Goal: Task Accomplishment & Management: Manage account settings

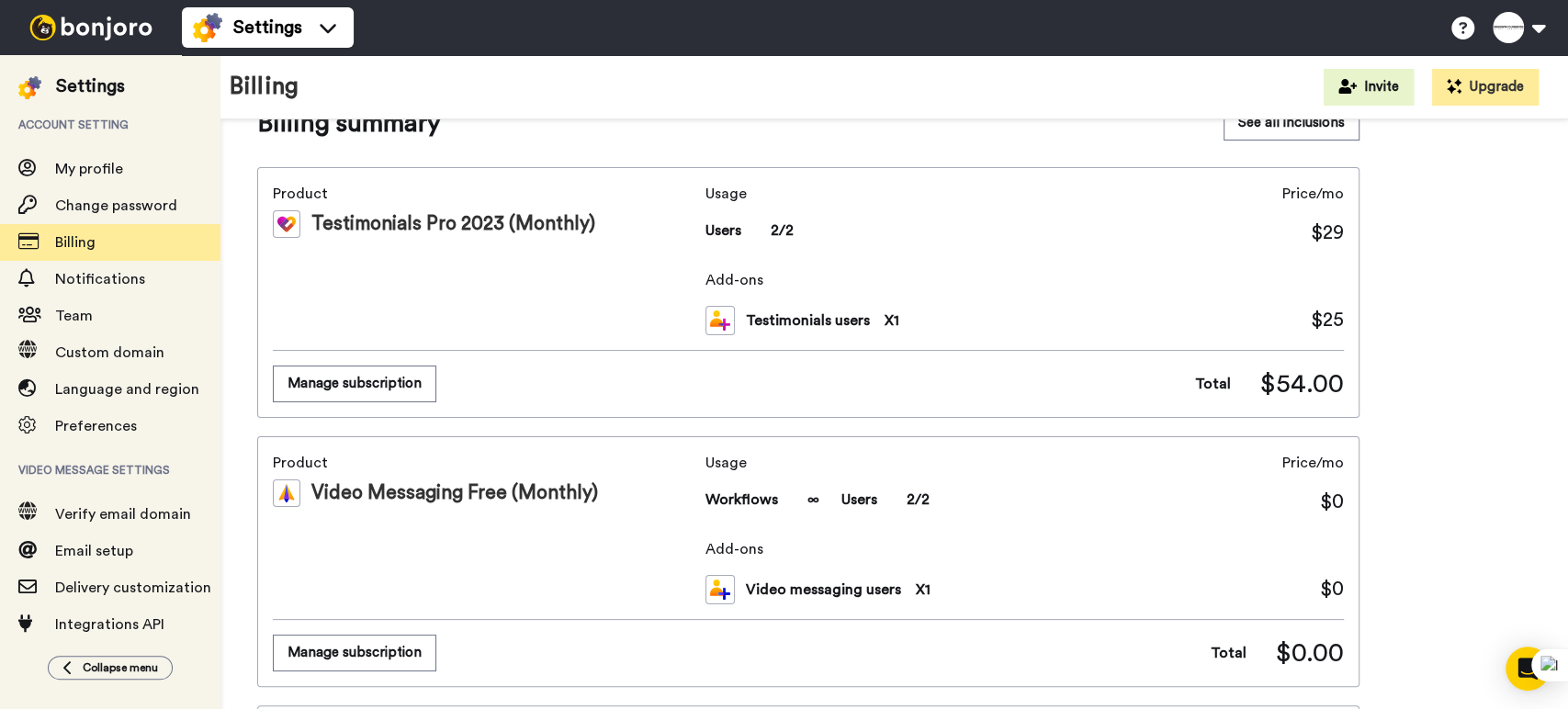
scroll to position [204, 0]
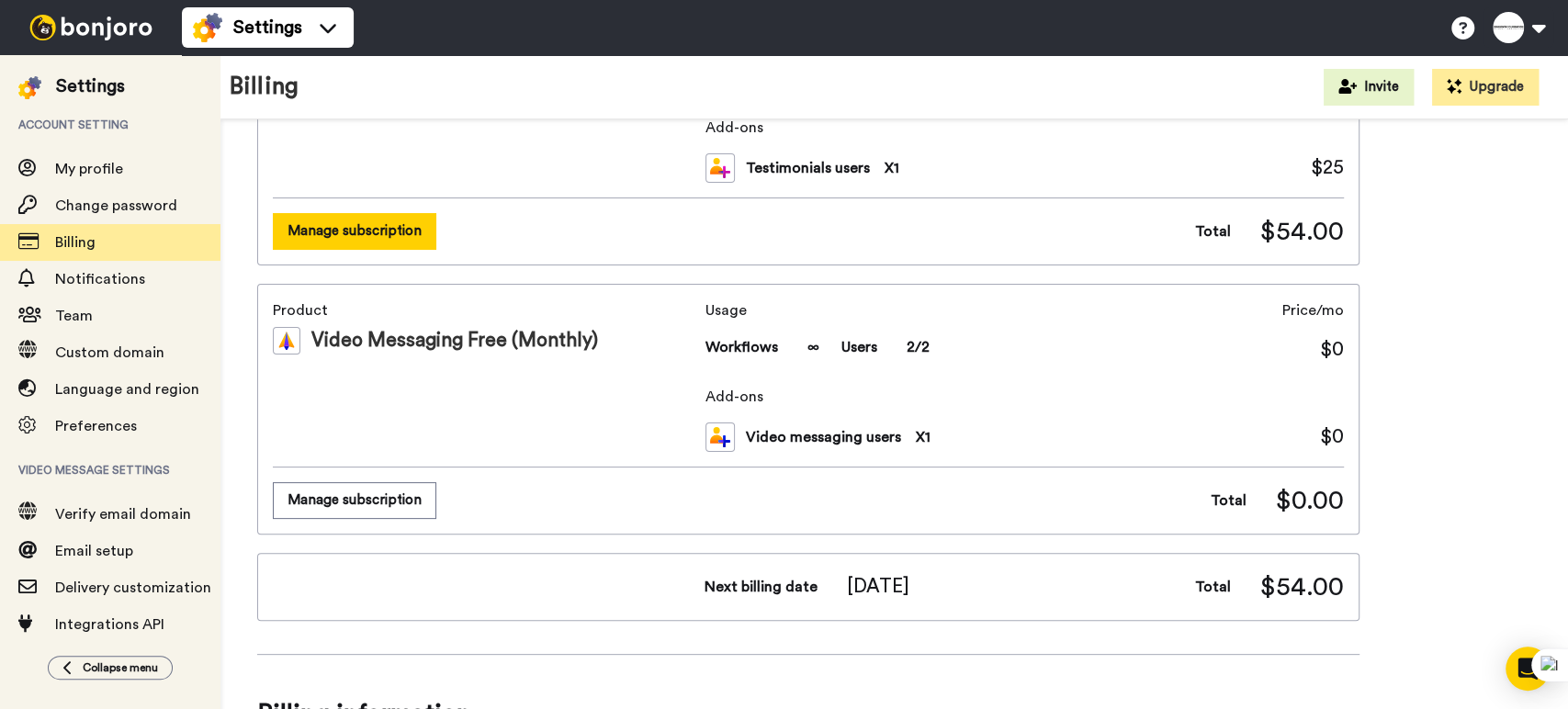
click at [354, 233] on button "Manage subscription" at bounding box center [354, 231] width 164 height 35
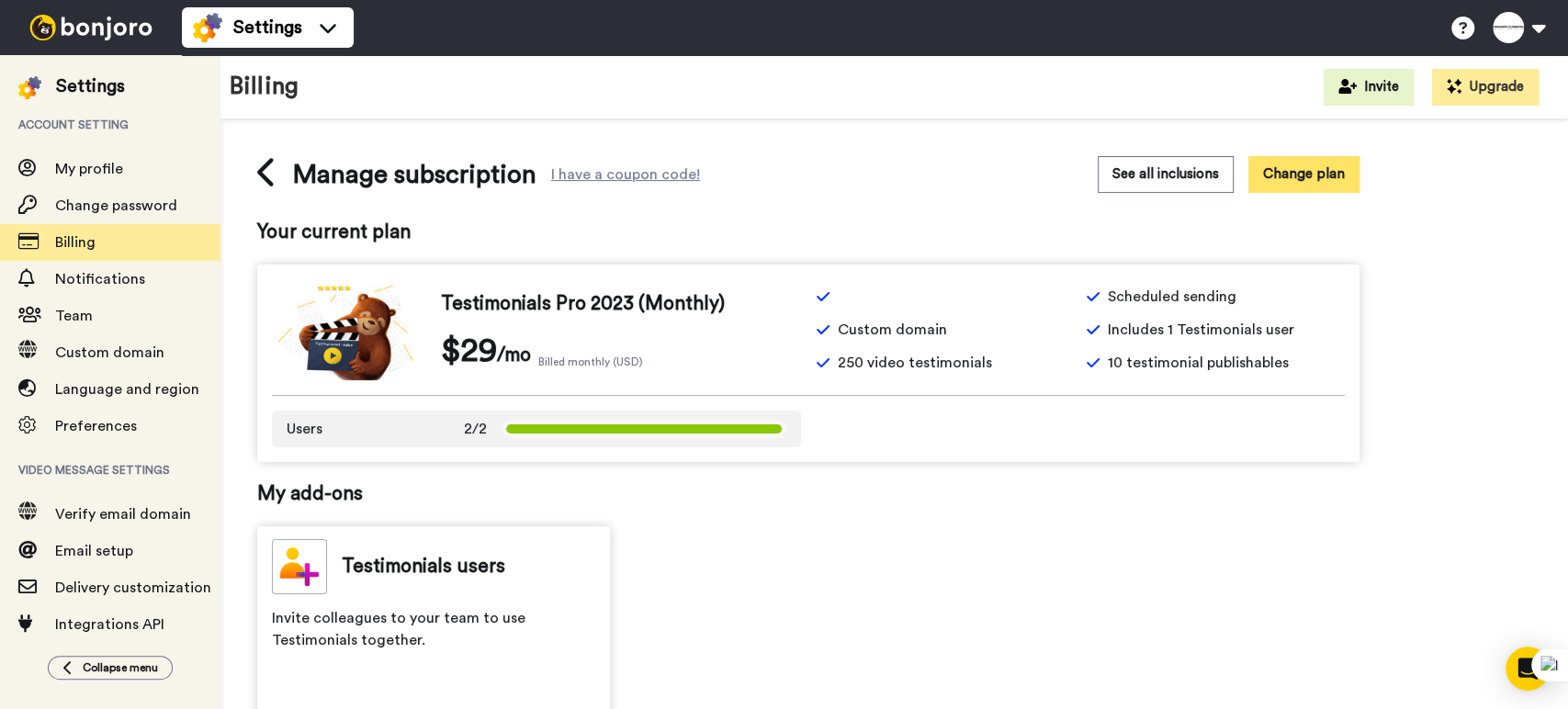
click at [1307, 167] on button "Change plan" at bounding box center [1304, 173] width 111 height 35
click at [265, 176] on icon at bounding box center [265, 172] width 16 height 29
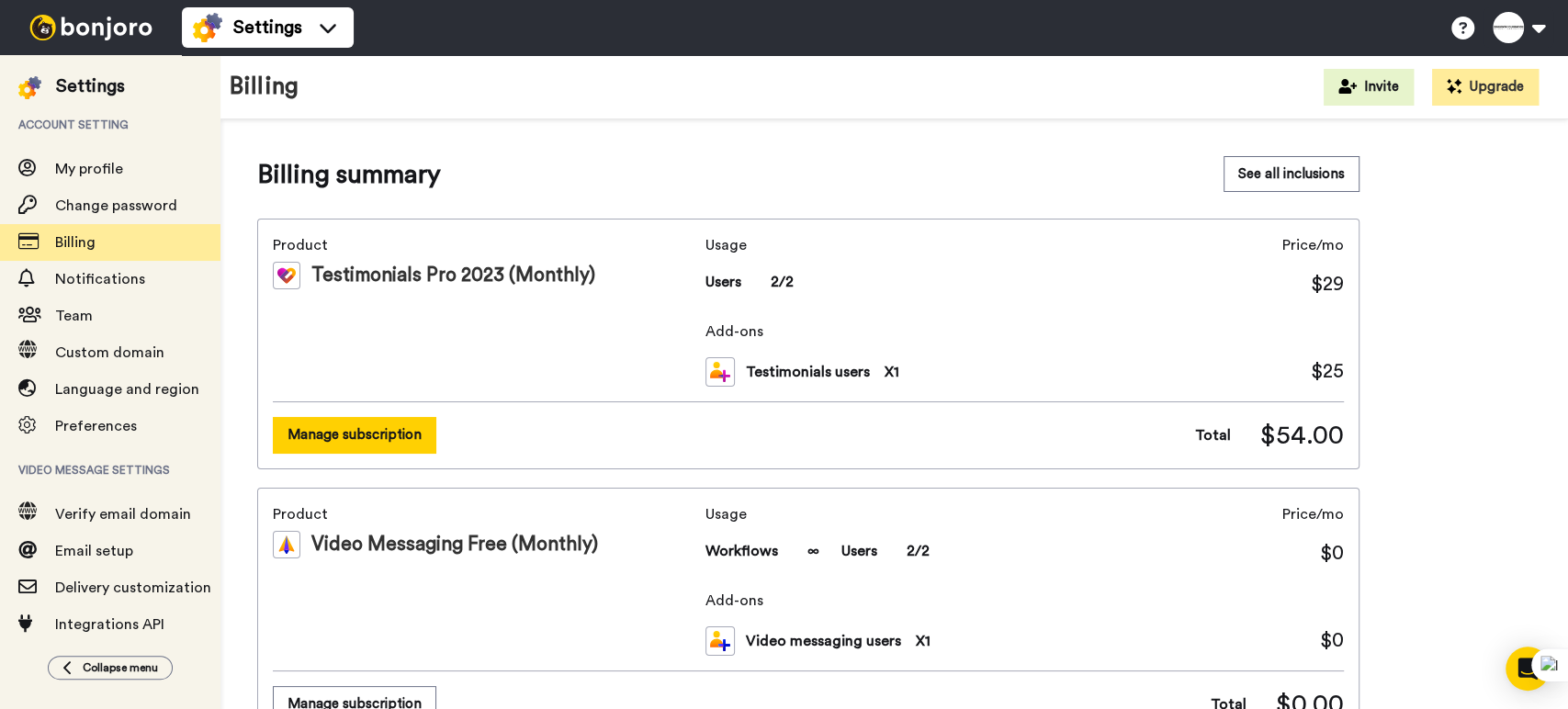
click at [309, 446] on button "Manage subscription" at bounding box center [354, 434] width 164 height 35
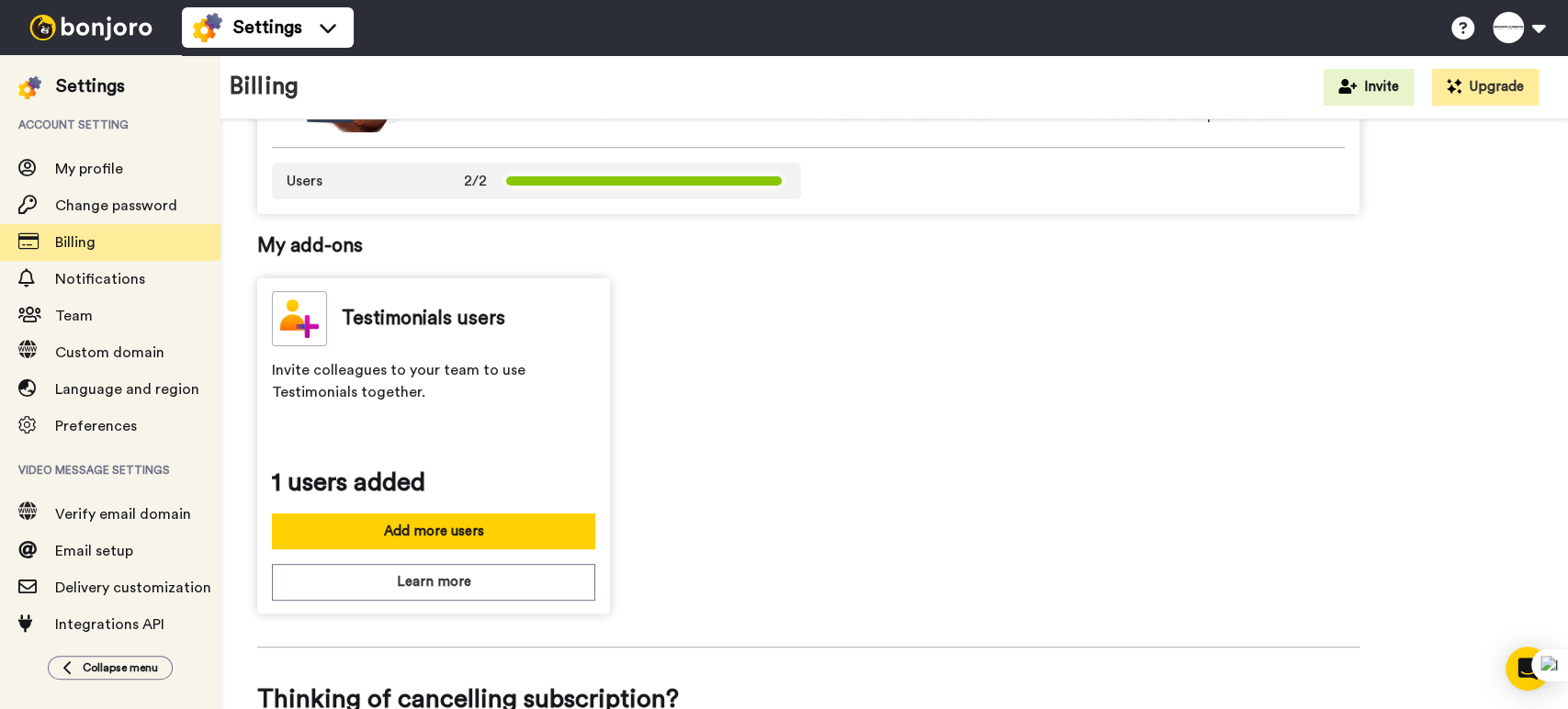
scroll to position [551, 0]
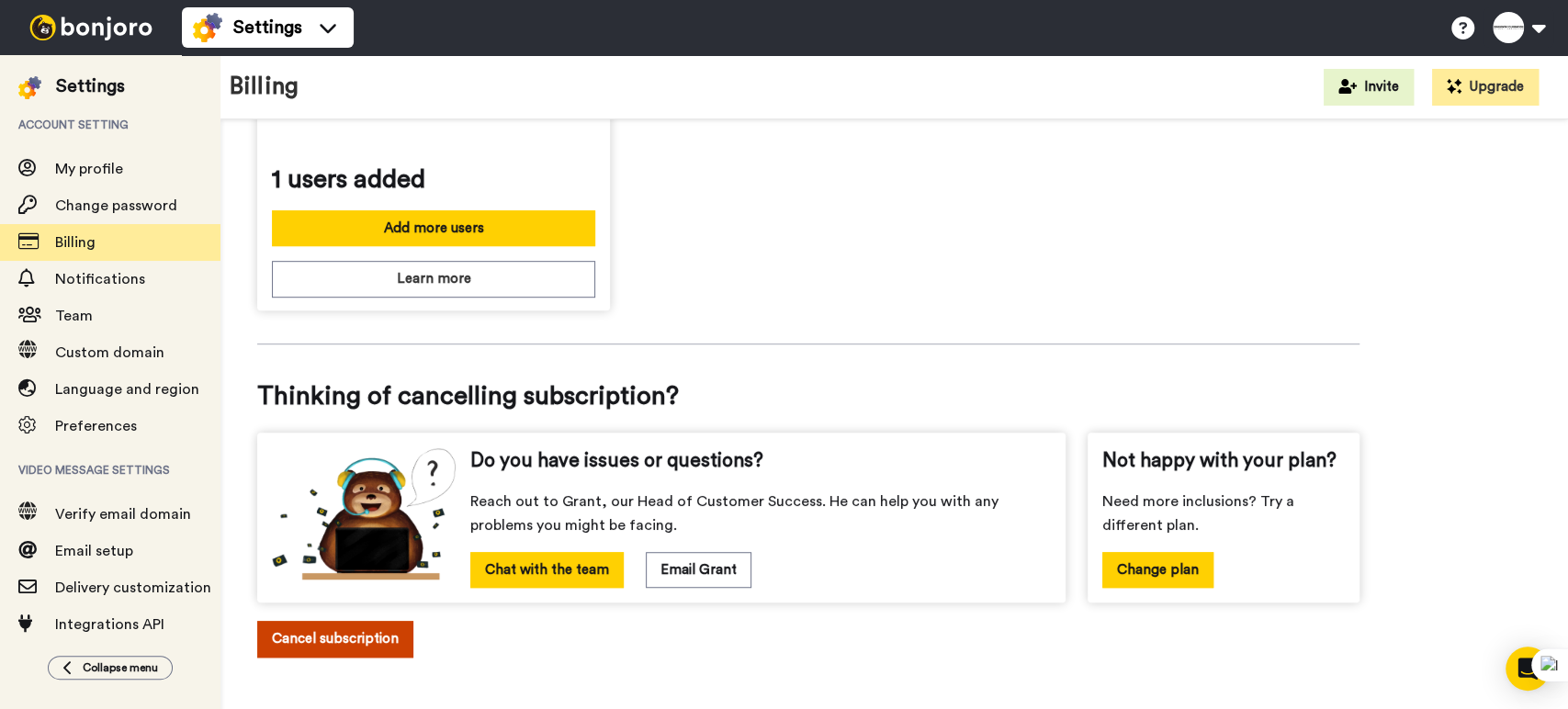
click at [314, 635] on button "Cancel subscription" at bounding box center [335, 638] width 156 height 35
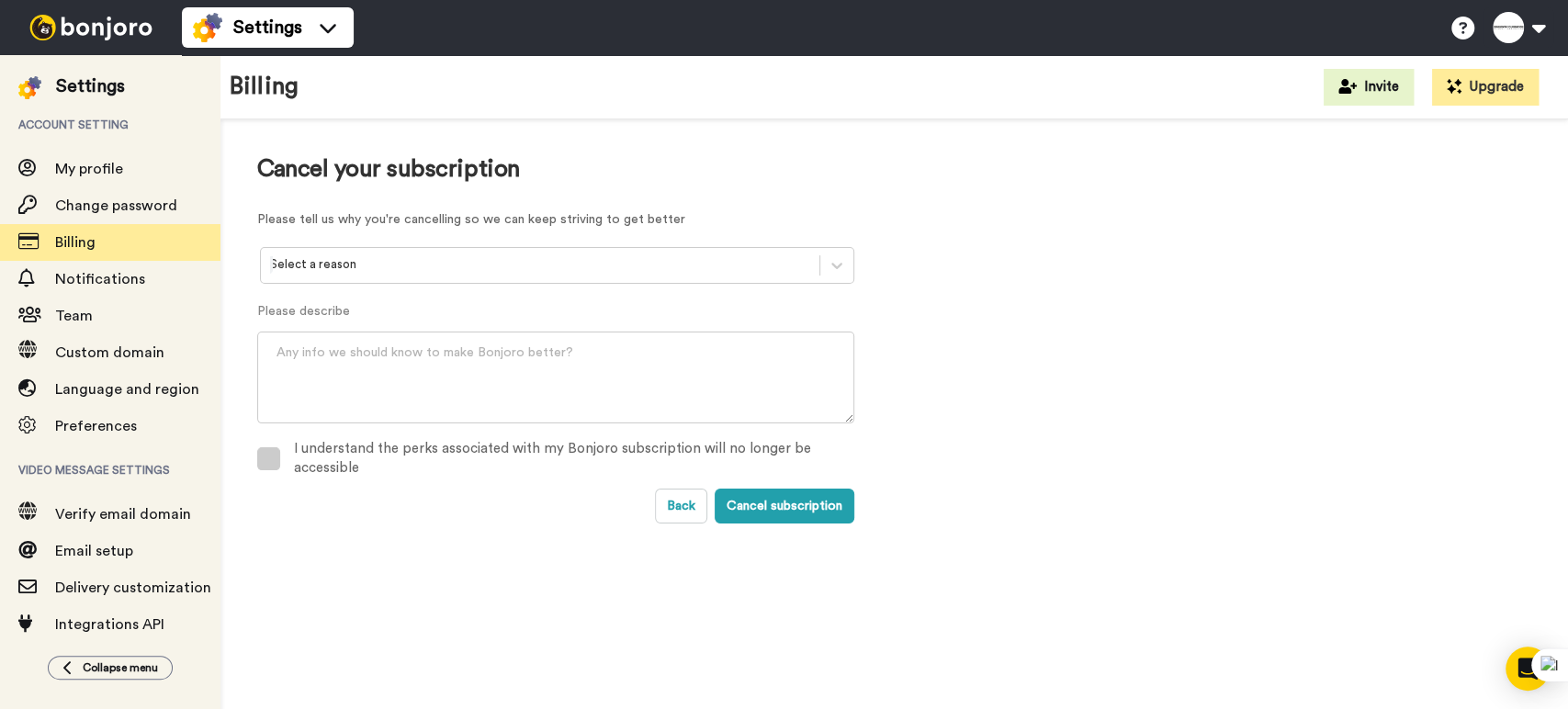
click at [258, 450] on span at bounding box center [269, 458] width 23 height 23
click at [352, 263] on div at bounding box center [540, 265] width 540 height 21
click at [374, 262] on div at bounding box center [540, 265] width 540 height 21
click at [373, 263] on div at bounding box center [540, 265] width 540 height 21
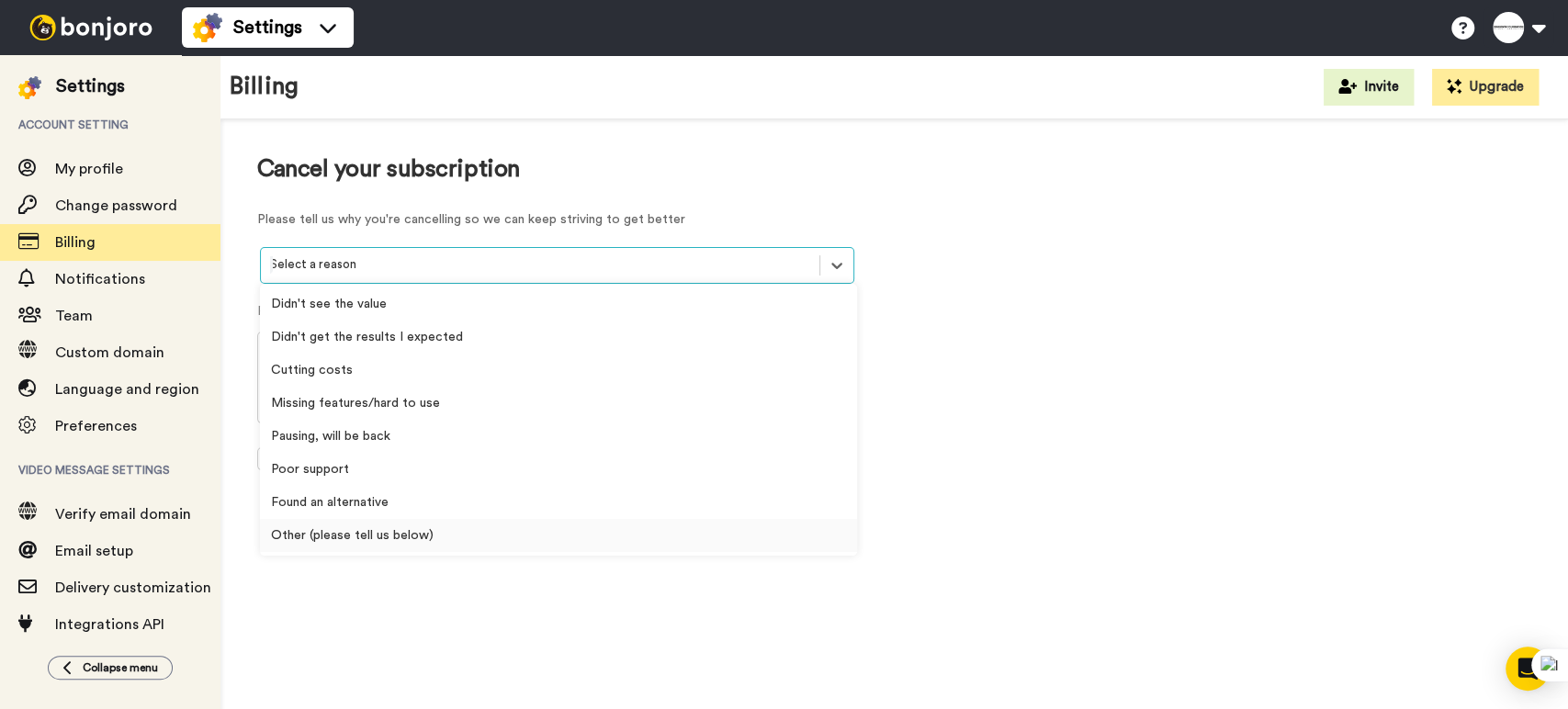
click at [334, 533] on div "Other (please tell us below)" at bounding box center [559, 535] width 597 height 33
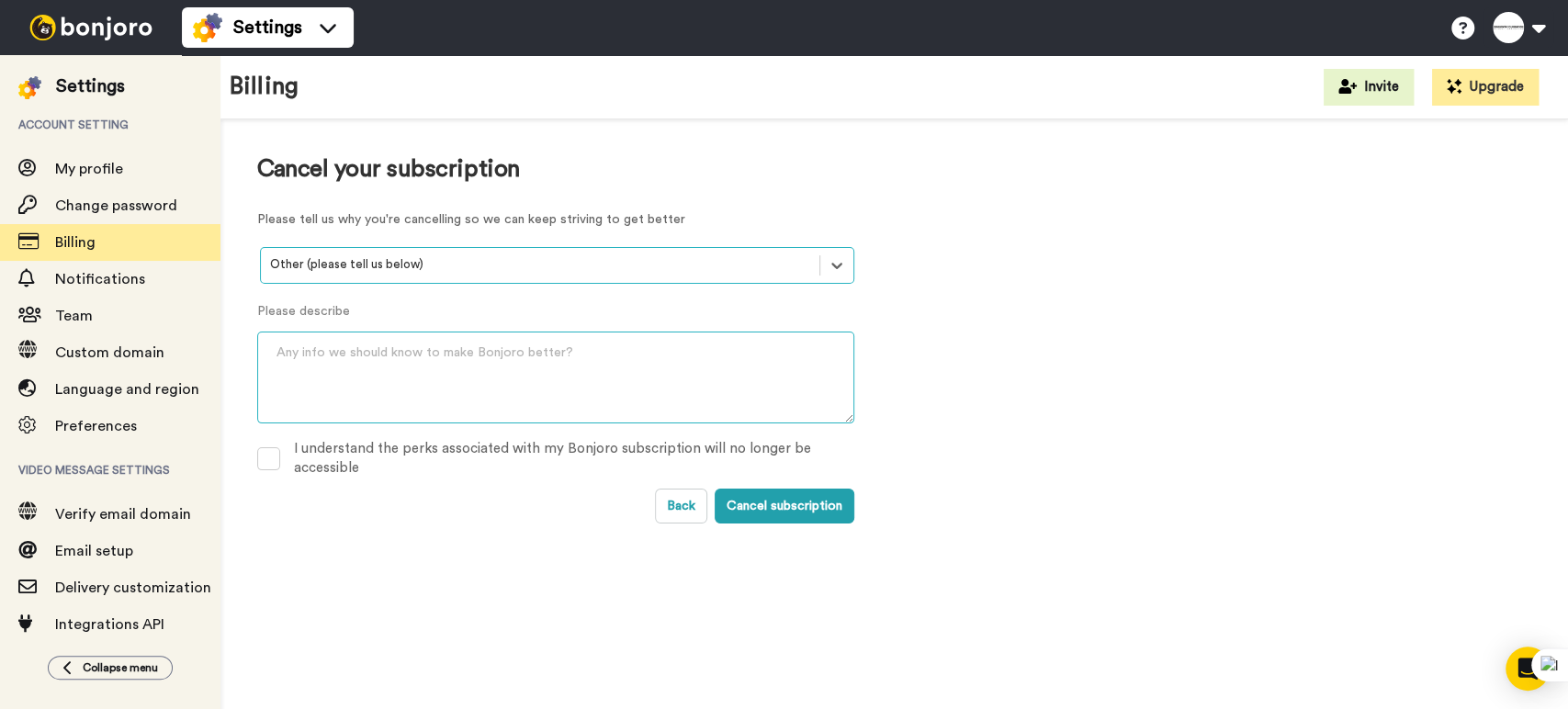
click at [366, 357] on textarea at bounding box center [556, 377] width 597 height 92
type textarea "Currently not using."
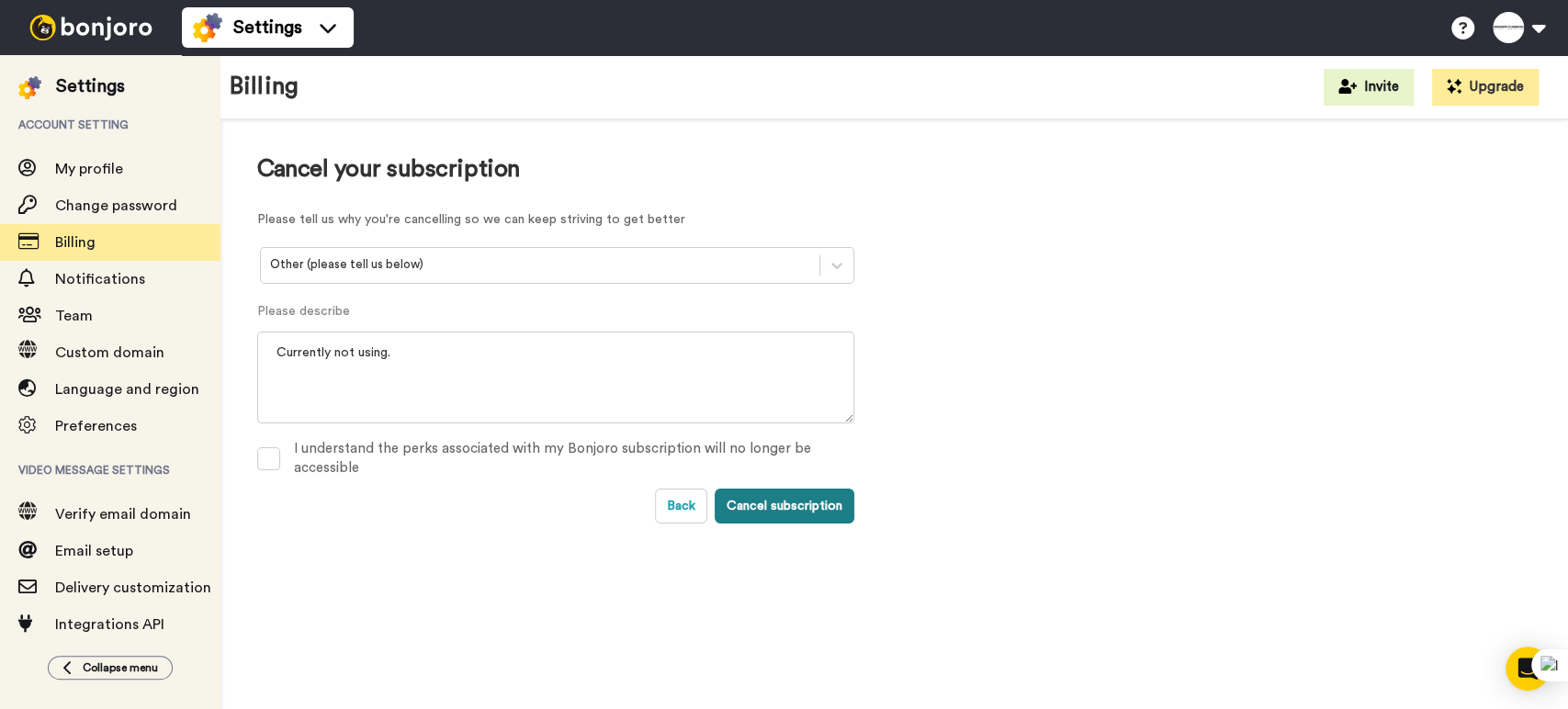
click at [773, 512] on button "Cancel subscription" at bounding box center [785, 506] width 140 height 34
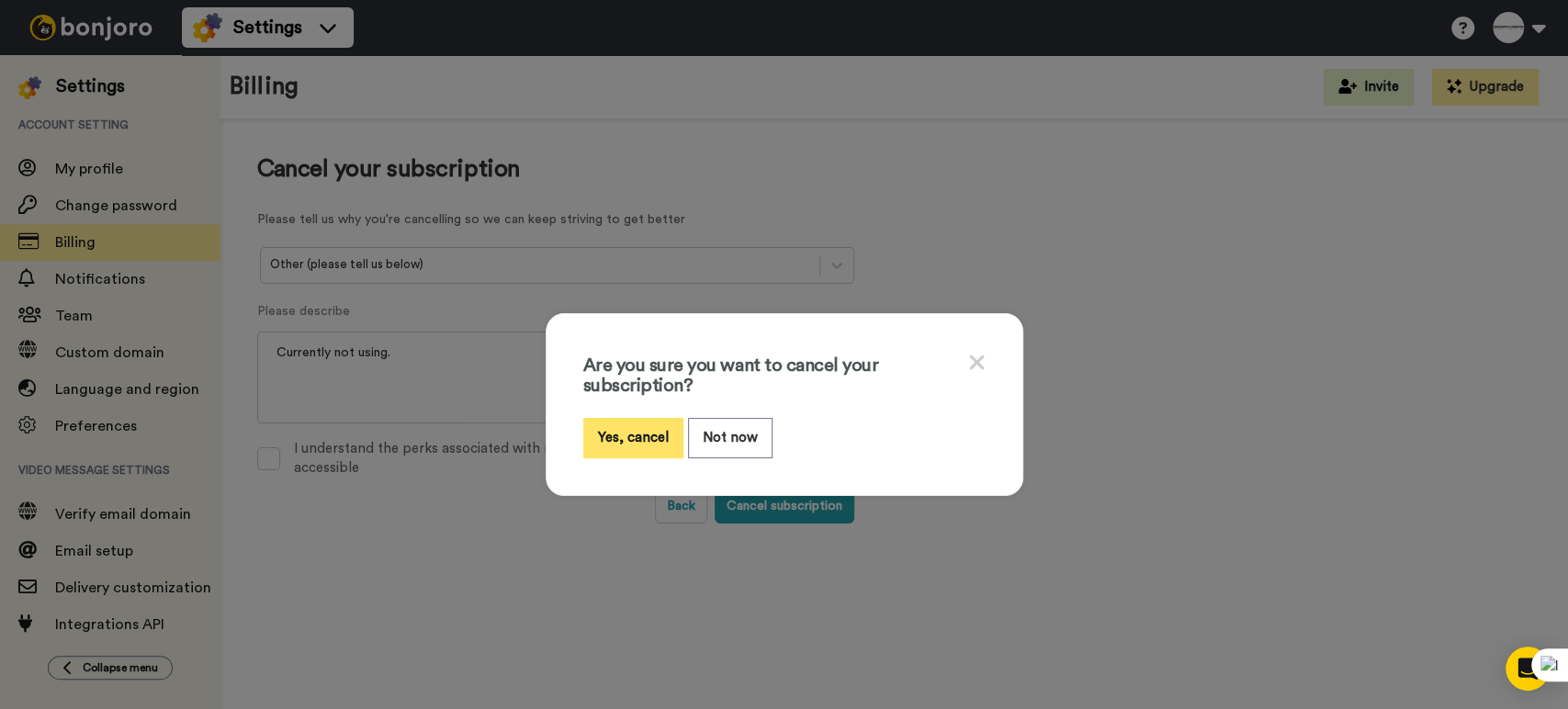
click at [615, 419] on button "Yes, cancel" at bounding box center [633, 437] width 101 height 39
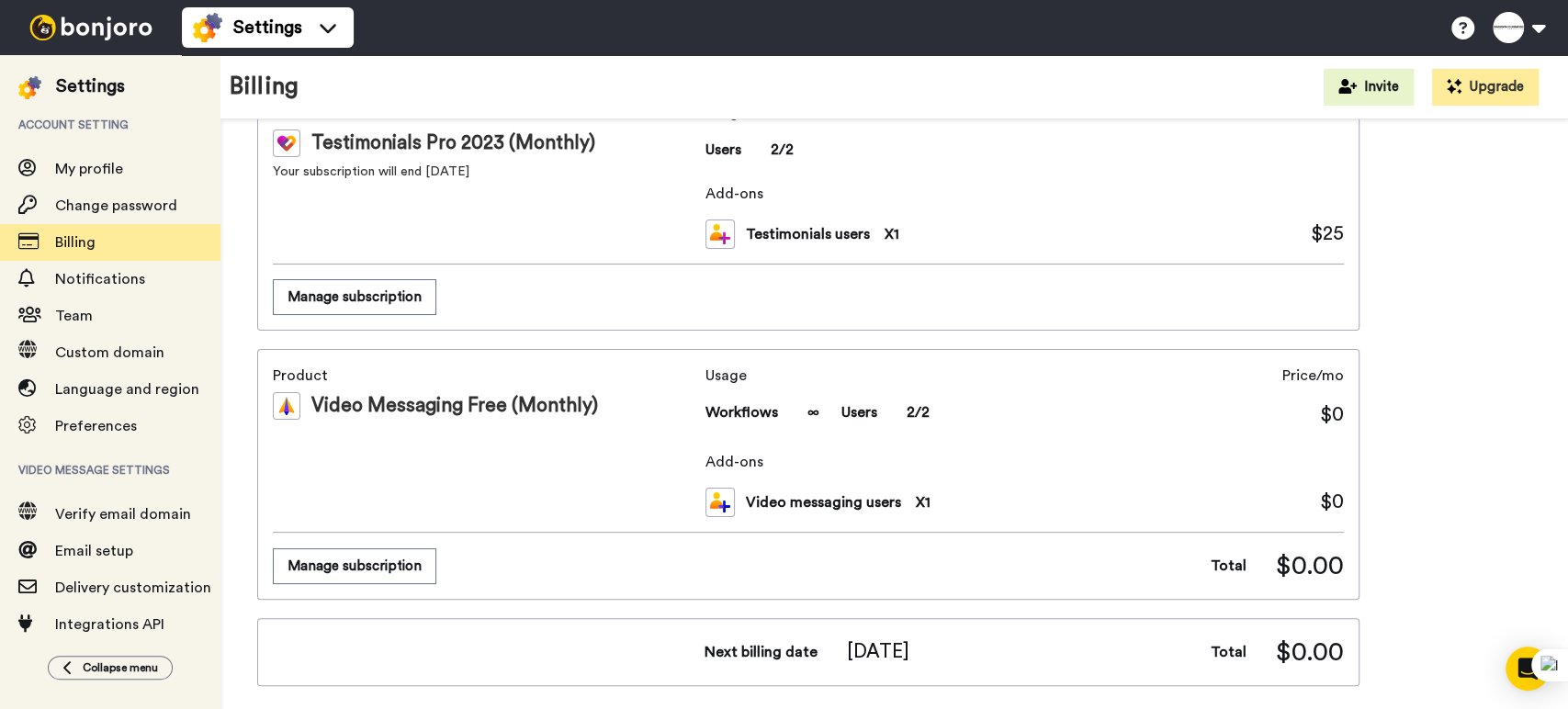
scroll to position [204, 0]
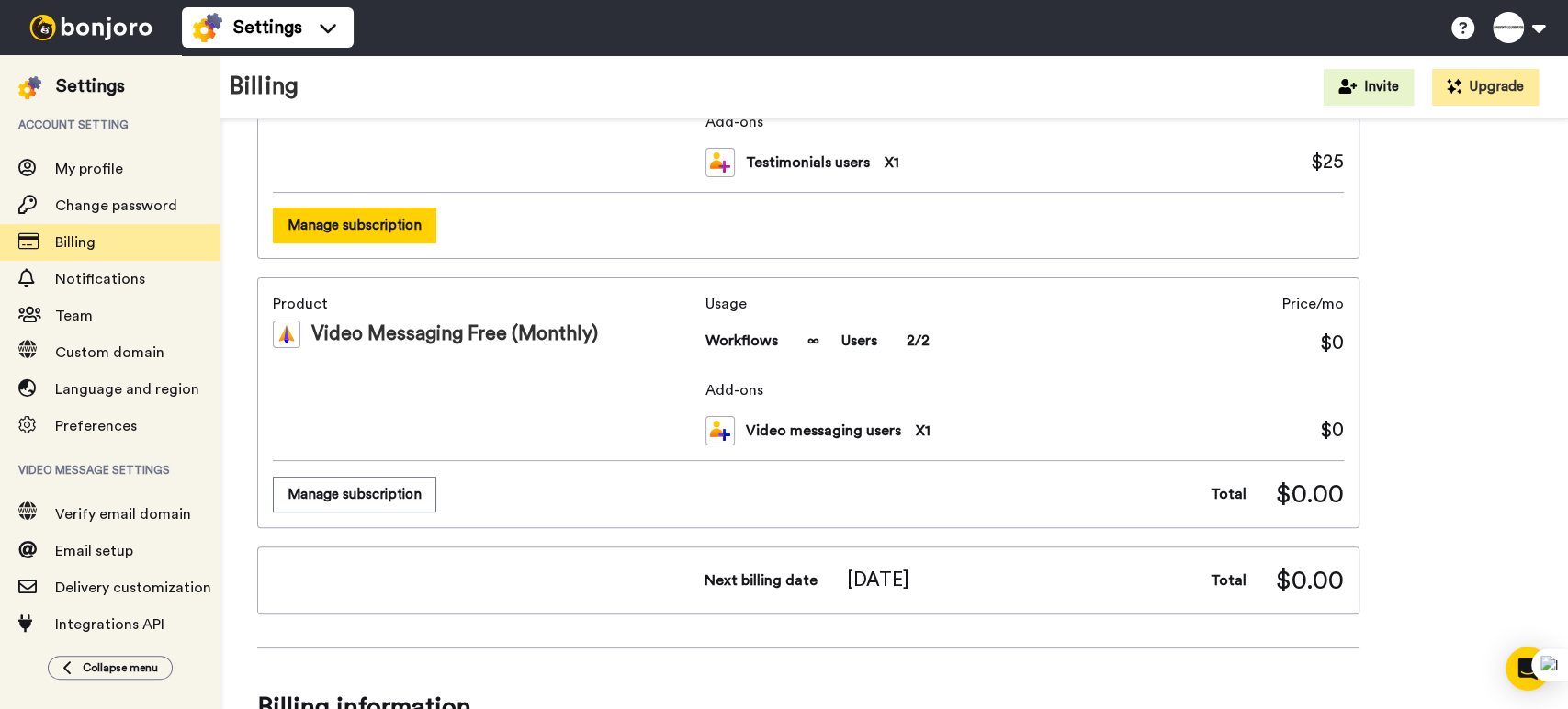
click at [369, 211] on button "Manage subscription" at bounding box center [354, 225] width 164 height 35
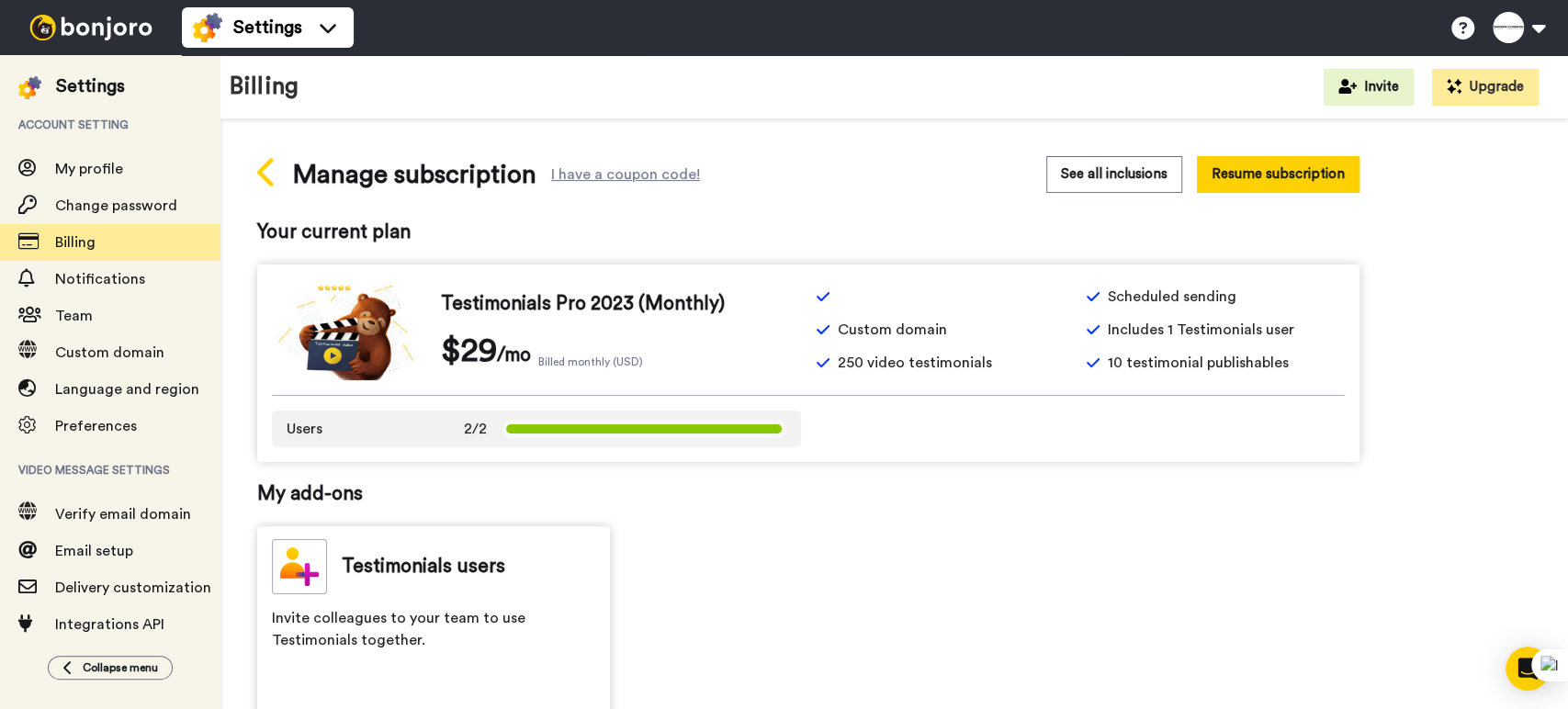
click at [265, 180] on icon at bounding box center [265, 172] width 16 height 29
